Goal: Transaction & Acquisition: Book appointment/travel/reservation

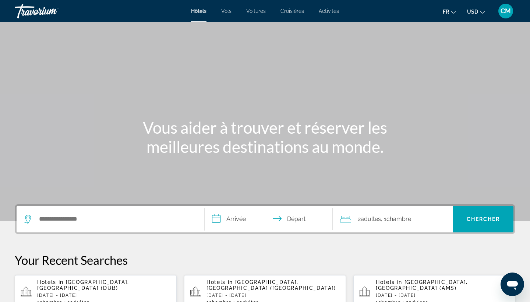
click at [474, 11] on span "USD" at bounding box center [472, 12] width 11 height 6
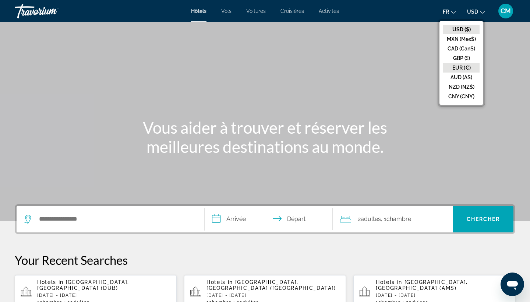
click at [465, 65] on button "EUR (€)" at bounding box center [461, 68] width 36 height 10
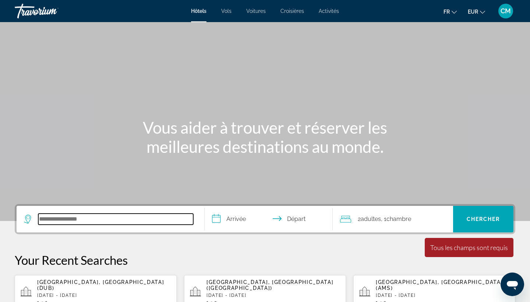
click at [98, 220] on input "Search hotel destination" at bounding box center [115, 218] width 155 height 11
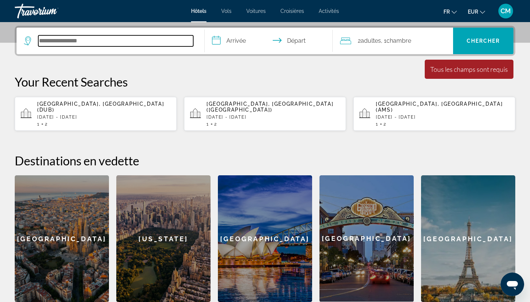
scroll to position [180, 0]
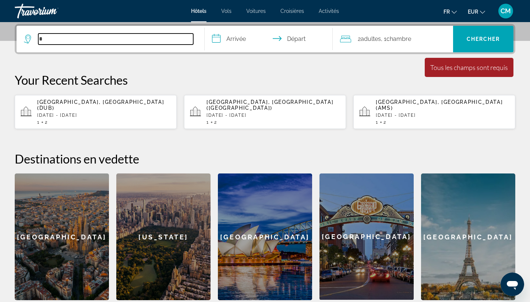
type input "*"
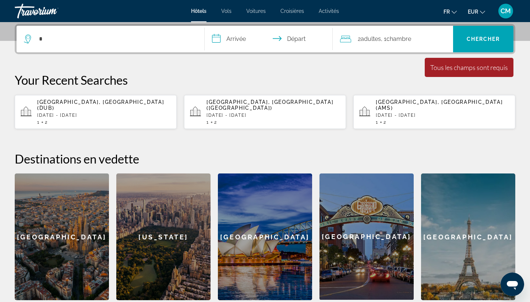
click at [105, 113] on div "[GEOGRAPHIC_DATA], [GEOGRAPHIC_DATA] (DUB) [DATE] - [DATE] 1 2" at bounding box center [104, 112] width 134 height 26
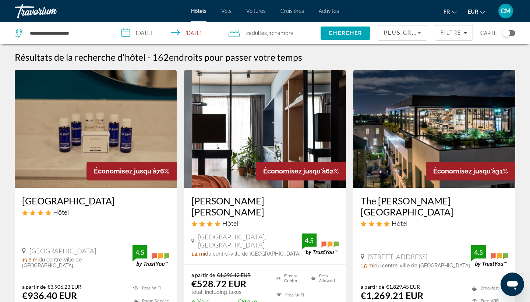
click at [404, 34] on span "Plus grandes économies" at bounding box center [428, 33] width 88 height 6
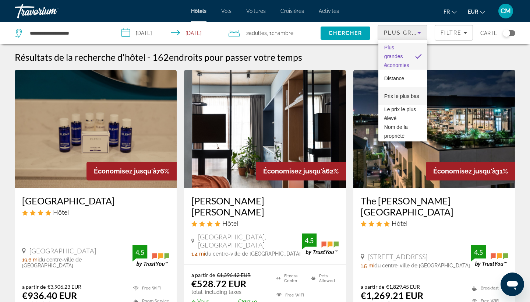
click at [402, 93] on span "Prix le plus bas" at bounding box center [401, 96] width 35 height 6
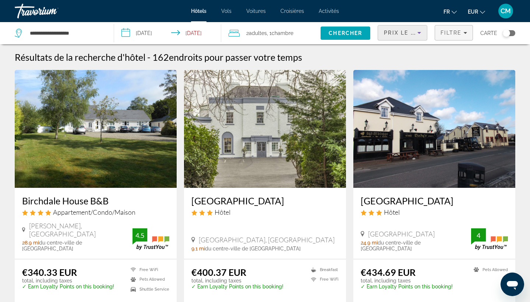
click at [460, 35] on span "Filtre" at bounding box center [450, 33] width 21 height 6
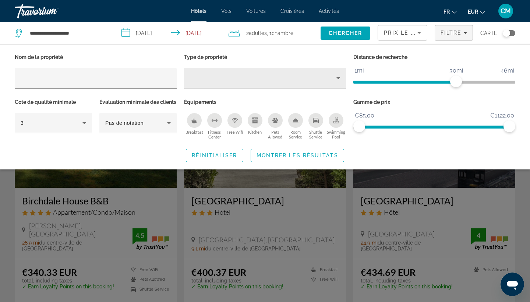
click at [244, 87] on div "Hotel Filters" at bounding box center [265, 78] width 150 height 21
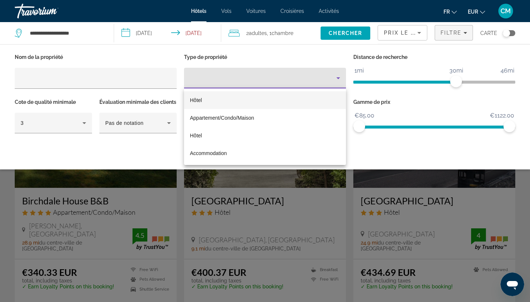
click at [235, 100] on mat-option "Hôtel" at bounding box center [265, 100] width 162 height 18
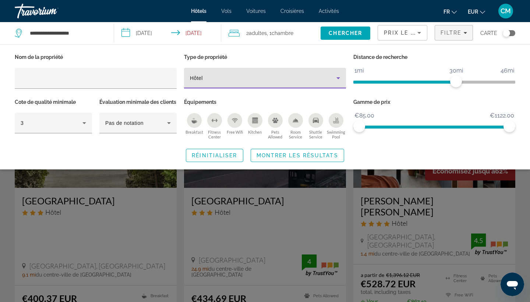
click at [196, 116] on div "Breakfast" at bounding box center [194, 120] width 15 height 15
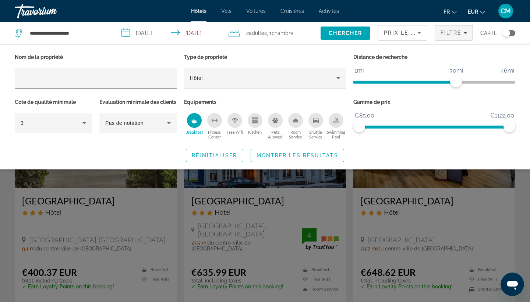
click at [335, 120] on icon "Swimming Pool" at bounding box center [336, 120] width 6 height 6
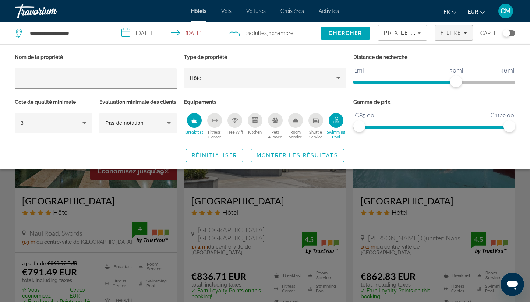
click at [213, 121] on icon "Fitness Center" at bounding box center [212, 120] width 1 height 3
click at [282, 158] on span "Montrer les résultats" at bounding box center [297, 155] width 82 height 6
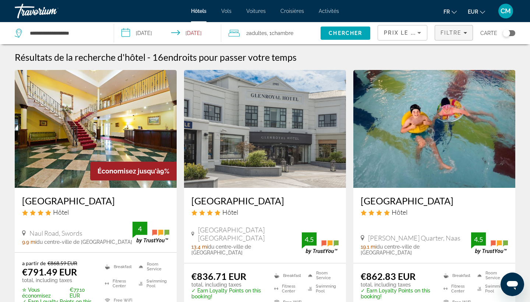
click at [460, 32] on span "Filtre" at bounding box center [450, 33] width 21 height 6
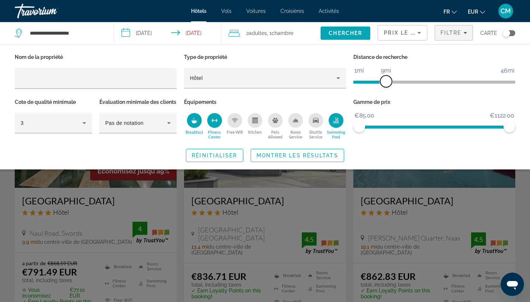
drag, startPoint x: 452, startPoint y: 81, endPoint x: 386, endPoint y: 82, distance: 65.9
click at [386, 82] on span "ngx-slider" at bounding box center [386, 81] width 12 height 12
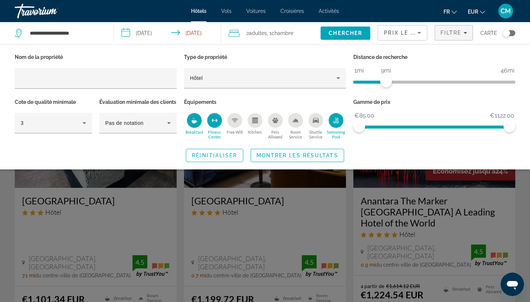
click at [280, 158] on span "Montrer les résultats" at bounding box center [297, 155] width 82 height 6
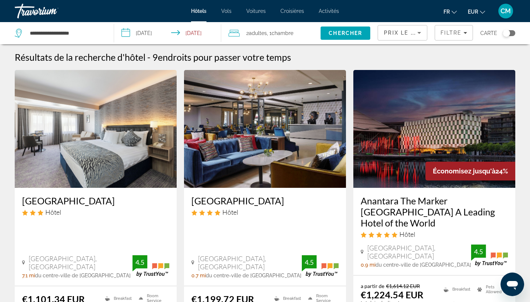
click at [56, 201] on h3 "[GEOGRAPHIC_DATA]" at bounding box center [95, 200] width 147 height 11
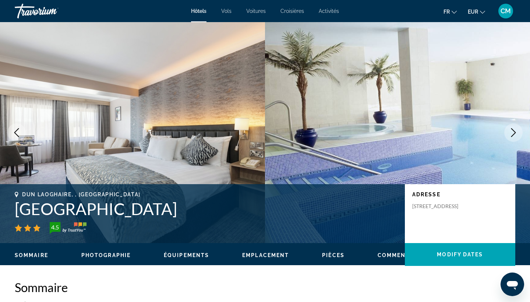
click at [509, 130] on icon "Next image" at bounding box center [513, 132] width 9 height 9
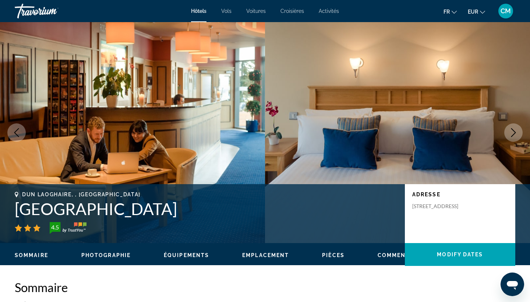
click at [509, 130] on icon "Next image" at bounding box center [513, 132] width 9 height 9
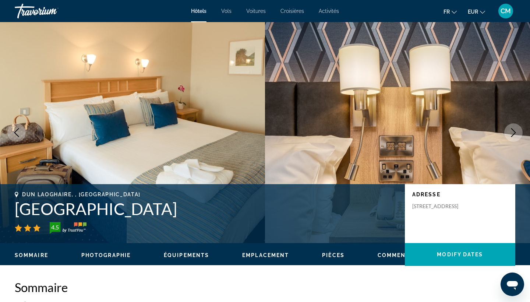
click at [509, 129] on icon "Next image" at bounding box center [513, 132] width 9 height 9
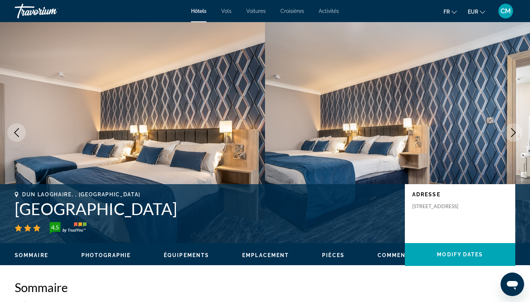
click at [509, 129] on button "Next image" at bounding box center [513, 132] width 18 height 18
